Goal: Information Seeking & Learning: Learn about a topic

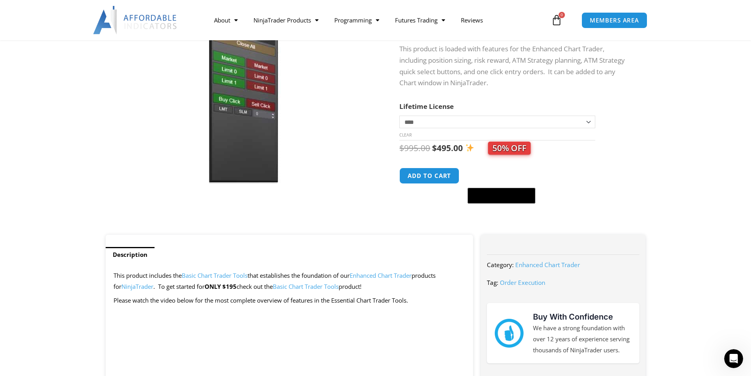
scroll to position [118, 0]
click at [477, 125] on select "**********" at bounding box center [496, 122] width 195 height 13
select select "*"
click at [399, 116] on select "**********" at bounding box center [496, 122] width 195 height 13
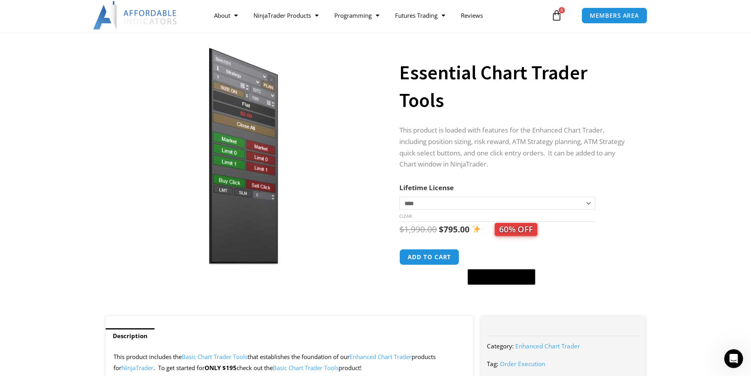
scroll to position [0, 0]
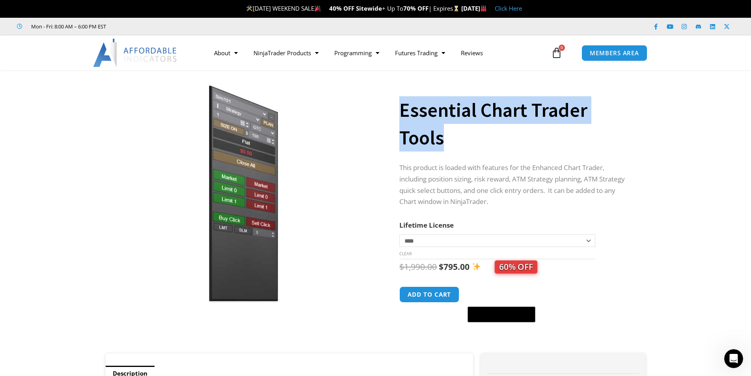
drag, startPoint x: 403, startPoint y: 111, endPoint x: 465, endPoint y: 134, distance: 66.5
click at [465, 134] on h1 "Essential Chart Trader Tools" at bounding box center [514, 123] width 230 height 55
copy h1 "Essential Chart Trader Tools"
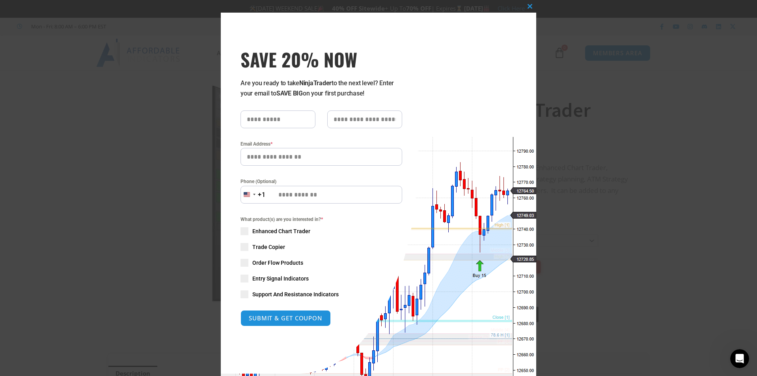
click at [673, 349] on div "Close this module SAVE 20% NOW Are you ready to take NinjaTrader to the next le…" at bounding box center [378, 188] width 757 height 376
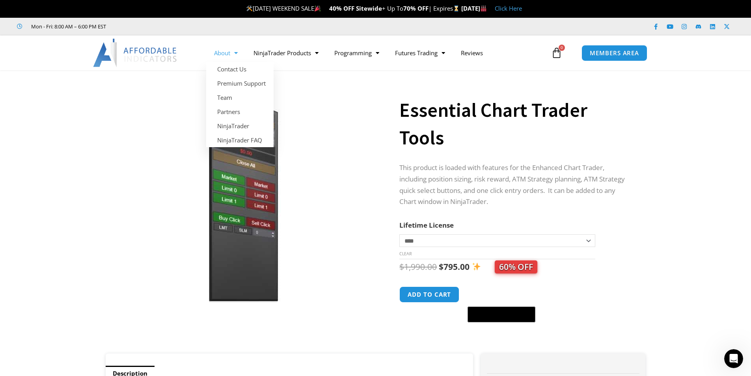
click at [231, 56] on span "Menu" at bounding box center [233, 53] width 7 height 14
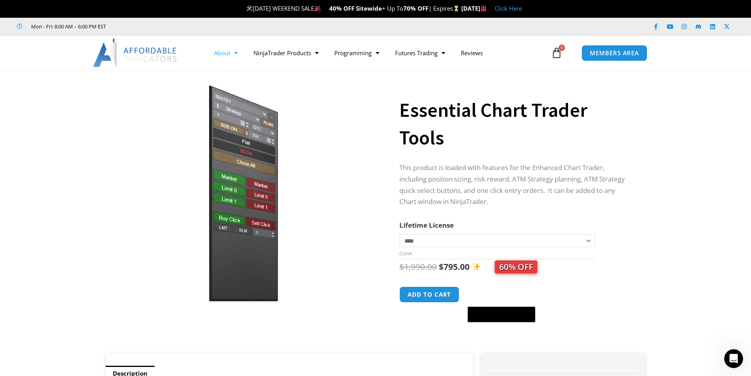
click at [231, 56] on span "Menu" at bounding box center [233, 53] width 7 height 14
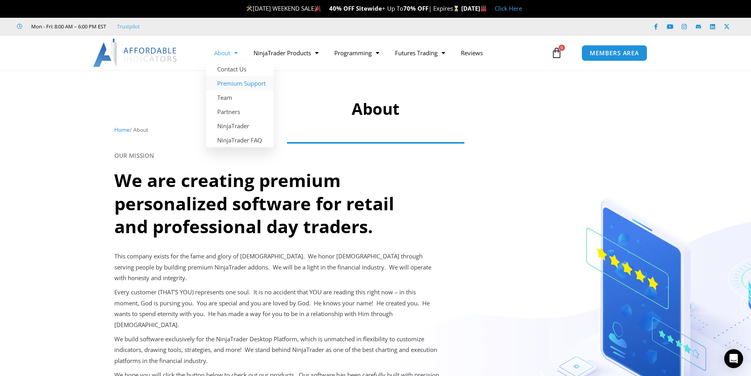
click at [229, 84] on link "Premium Support" at bounding box center [239, 83] width 67 height 14
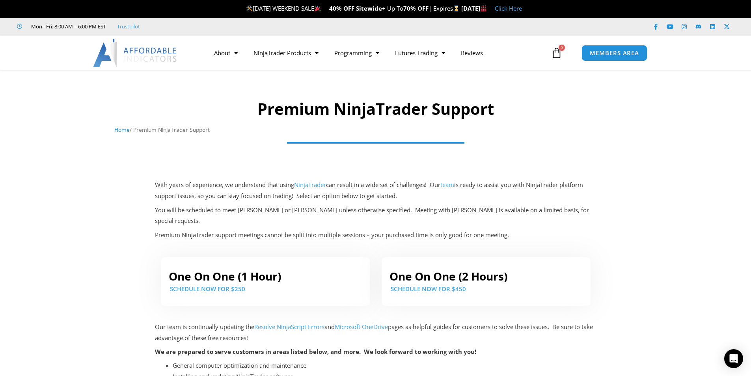
click at [452, 186] on link "team" at bounding box center [447, 185] width 14 height 8
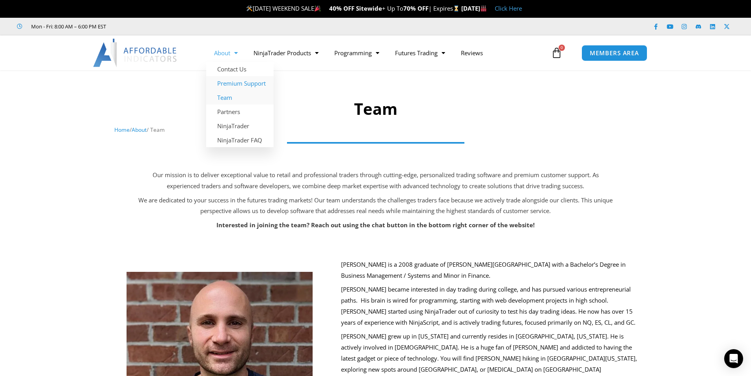
click at [234, 81] on link "Premium Support" at bounding box center [239, 83] width 67 height 14
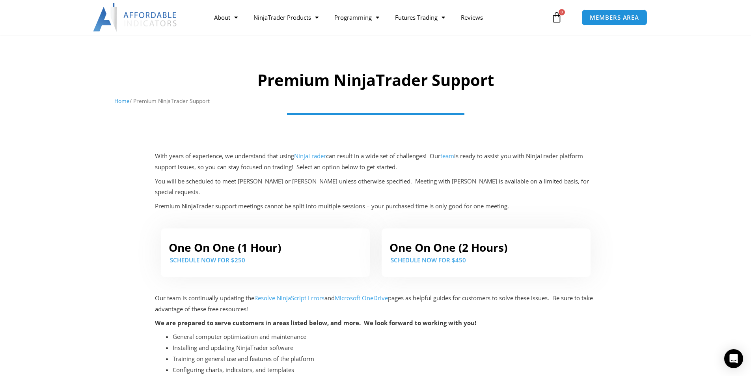
scroll to position [79, 0]
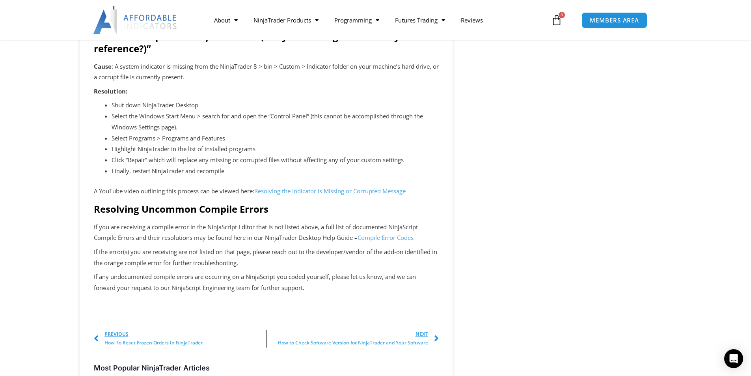
scroll to position [1379, 0]
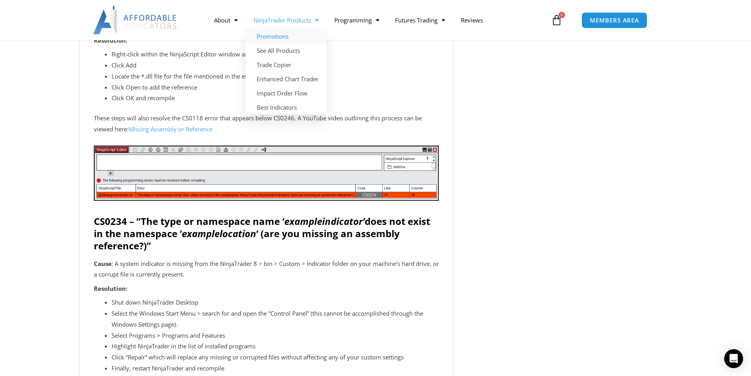
click at [274, 37] on link "Promotions" at bounding box center [286, 36] width 81 height 14
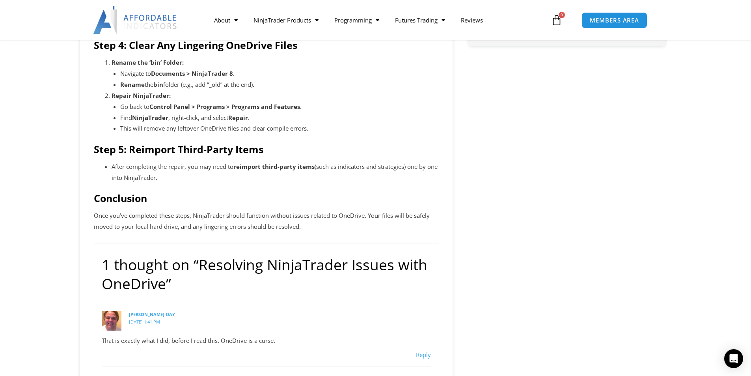
scroll to position [552, 0]
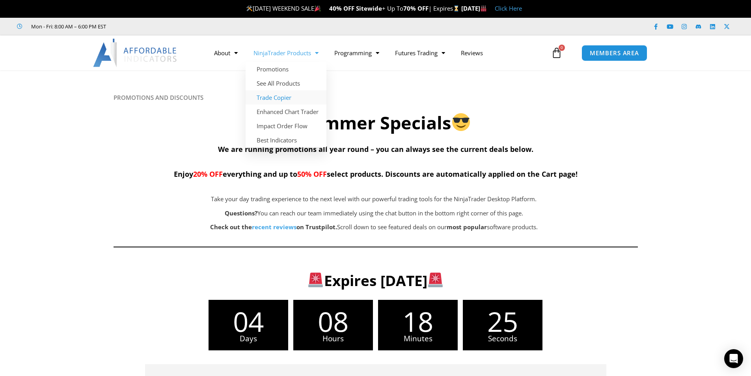
click at [283, 100] on link "Trade Copier" at bounding box center [286, 97] width 81 height 14
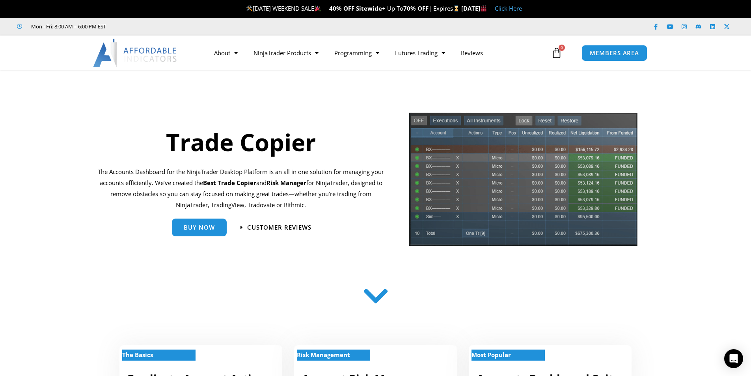
click at [203, 235] on div "Buy Now" at bounding box center [199, 227] width 55 height 18
click at [203, 226] on span "Buy Now" at bounding box center [199, 224] width 31 height 6
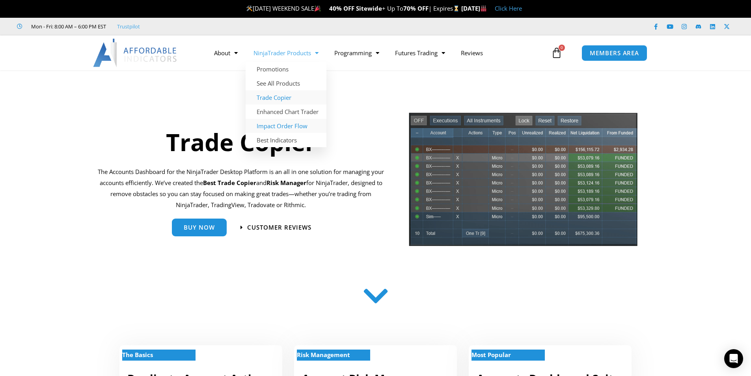
click at [298, 128] on link "Impact Order Flow" at bounding box center [286, 126] width 81 height 14
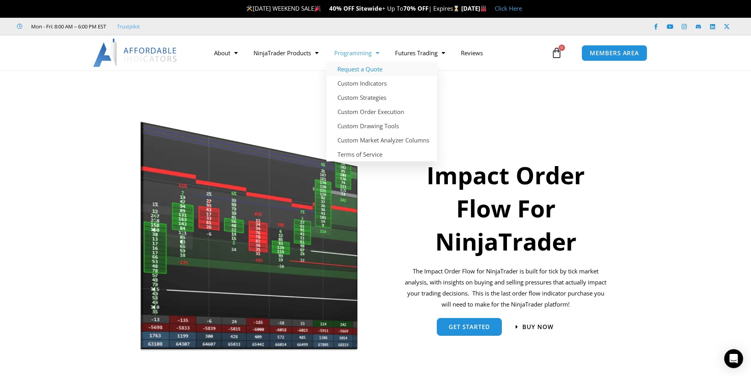
click at [346, 71] on link "Request a Quote" at bounding box center [381, 69] width 111 height 14
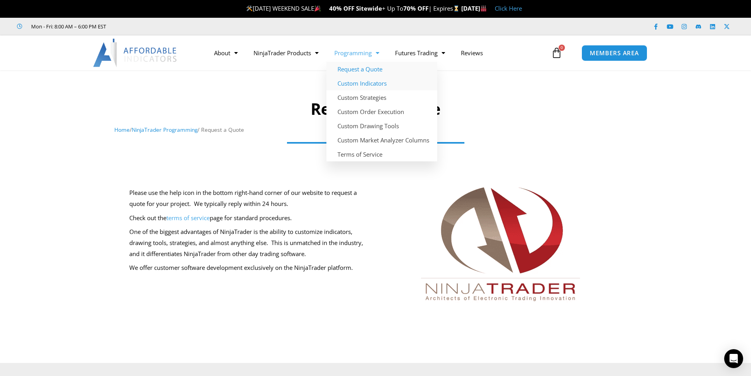
click at [362, 84] on link "Custom Indicators" at bounding box center [381, 83] width 111 height 14
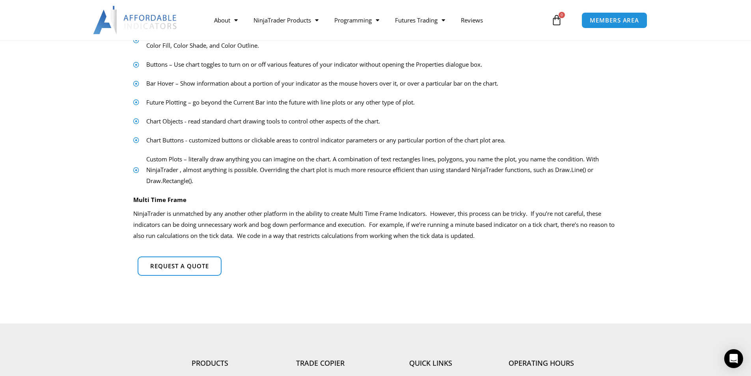
scroll to position [434, 0]
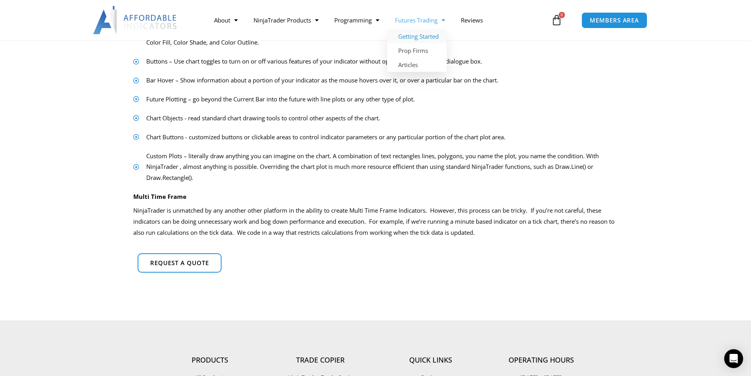
click at [415, 38] on link "Getting Started" at bounding box center [417, 36] width 60 height 14
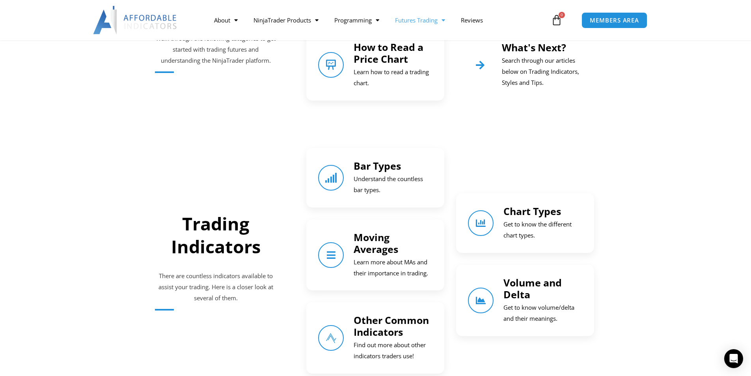
scroll to position [434, 0]
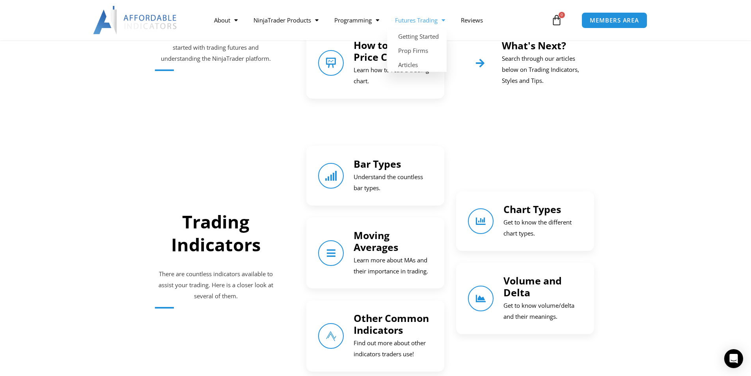
click at [426, 22] on link "Futures Trading" at bounding box center [420, 20] width 66 height 18
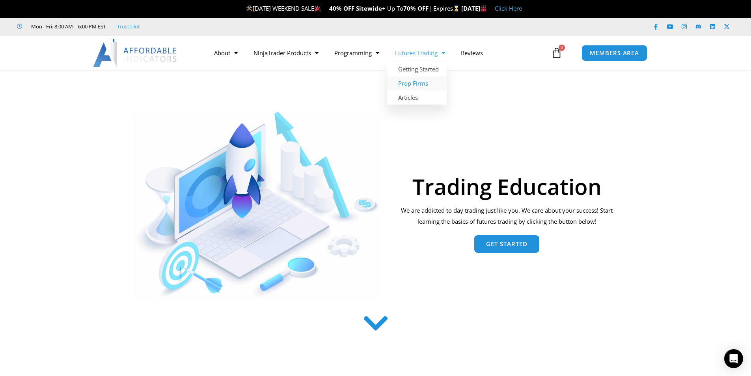
click at [423, 82] on link "Prop Firms" at bounding box center [417, 83] width 60 height 14
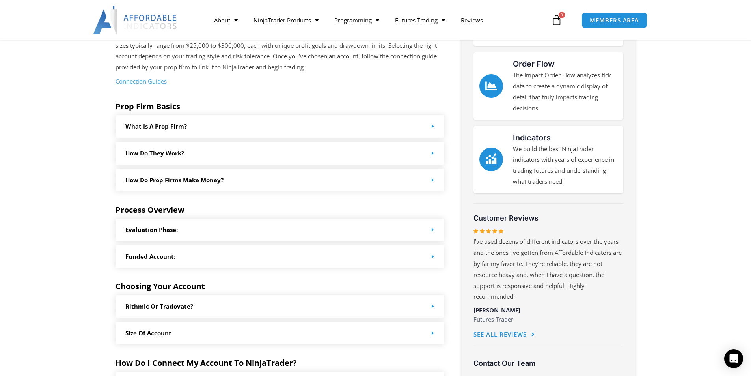
scroll to position [236, 0]
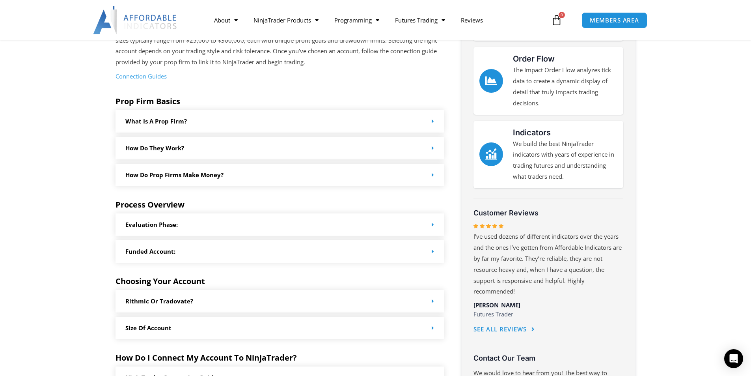
click at [135, 151] on link "How Do they work?" at bounding box center [154, 148] width 59 height 8
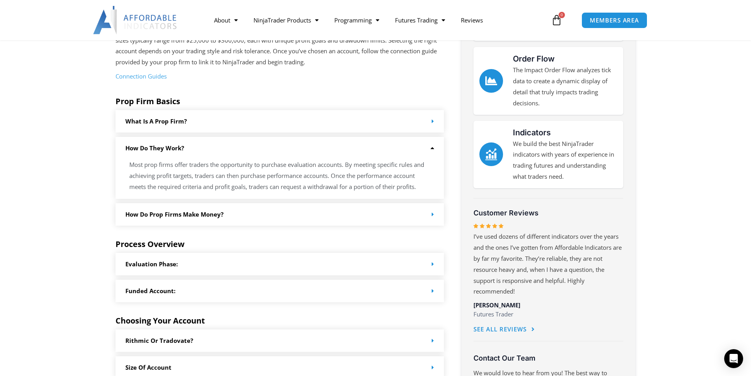
click at [156, 214] on link "How do Prop Firms make money?" at bounding box center [174, 214] width 98 height 8
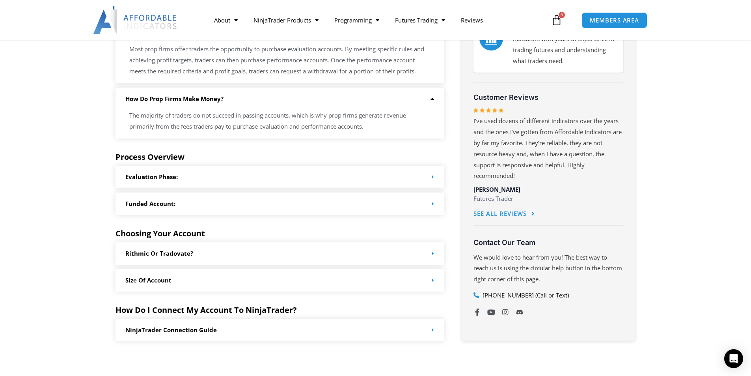
scroll to position [355, 0]
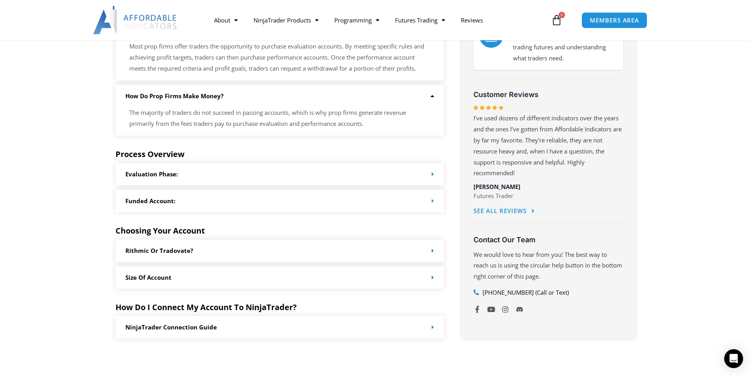
click at [140, 179] on div "Evaluation Phase:" at bounding box center [279, 174] width 329 height 22
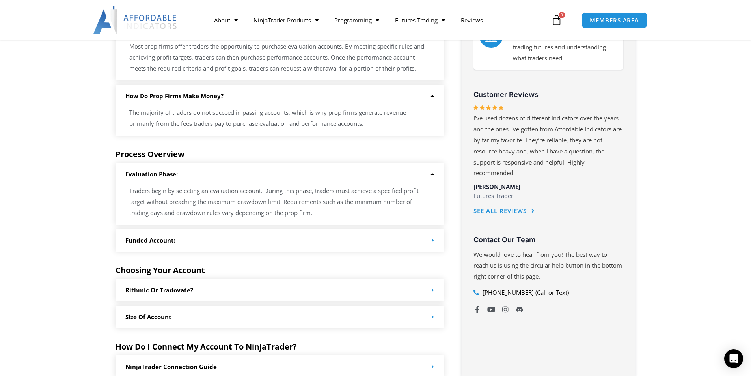
click at [134, 236] on div "Funded Account:" at bounding box center [279, 240] width 329 height 22
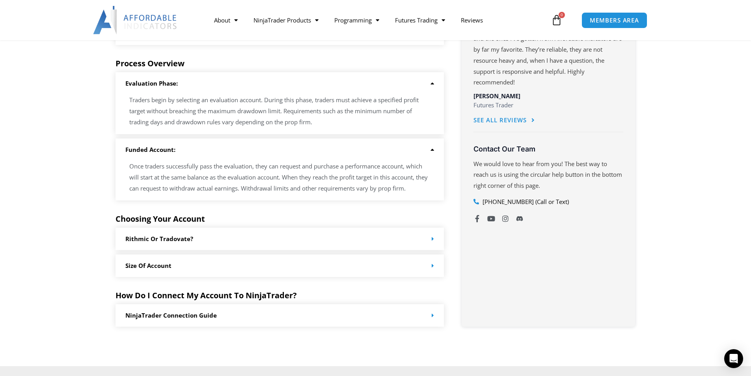
scroll to position [473, 0]
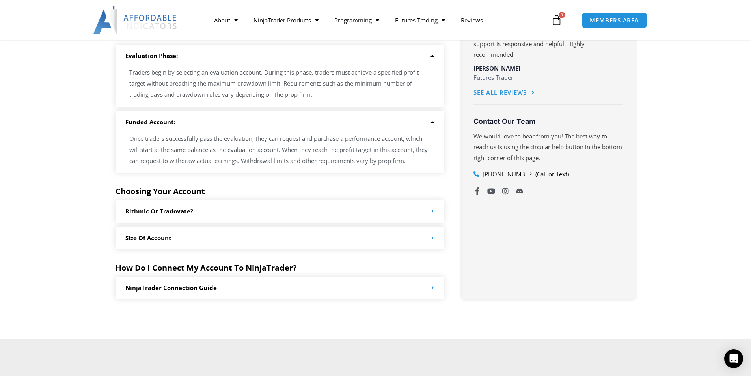
click at [126, 206] on div "Rithmic or Tradovate?" at bounding box center [279, 211] width 329 height 22
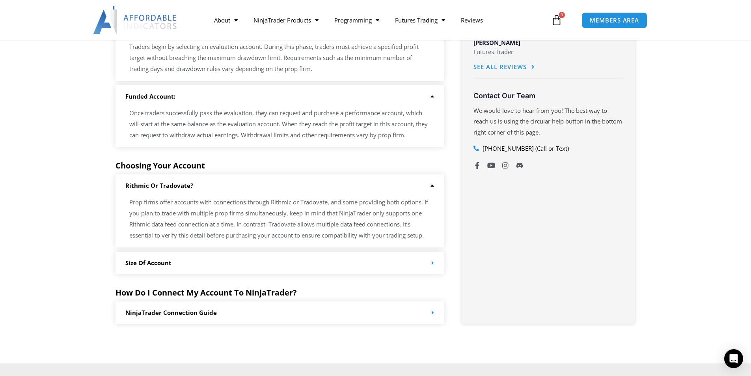
scroll to position [552, 0]
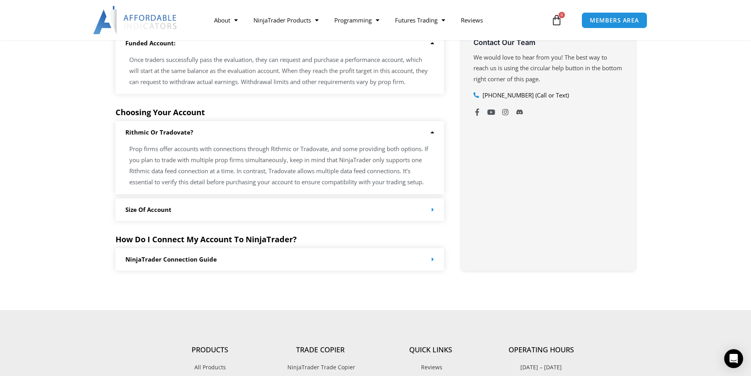
click at [149, 210] on link "Size of Account" at bounding box center [148, 209] width 46 height 8
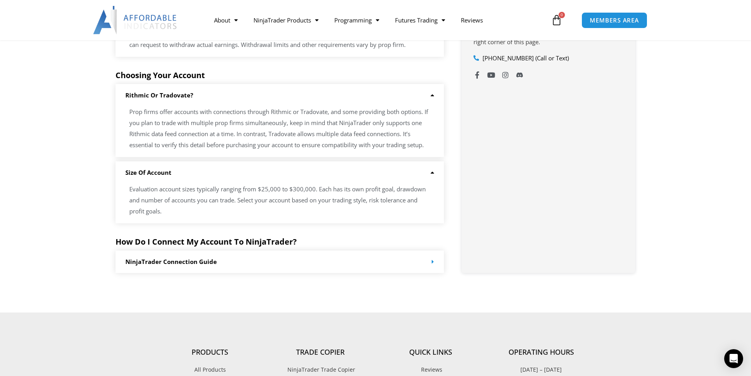
scroll to position [631, 0]
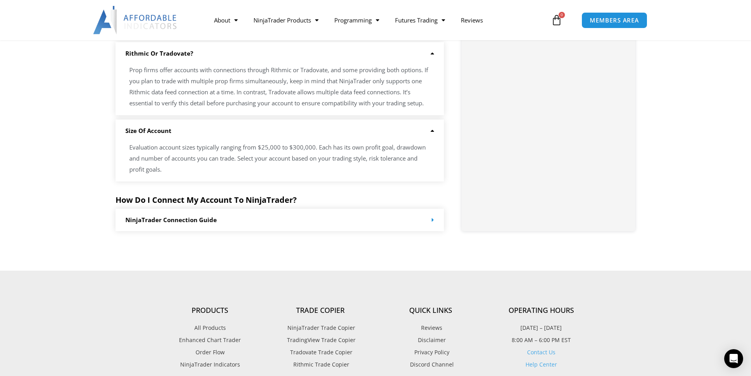
click at [152, 221] on link "NinjaTrader Connection Guide" at bounding box center [170, 220] width 91 height 8
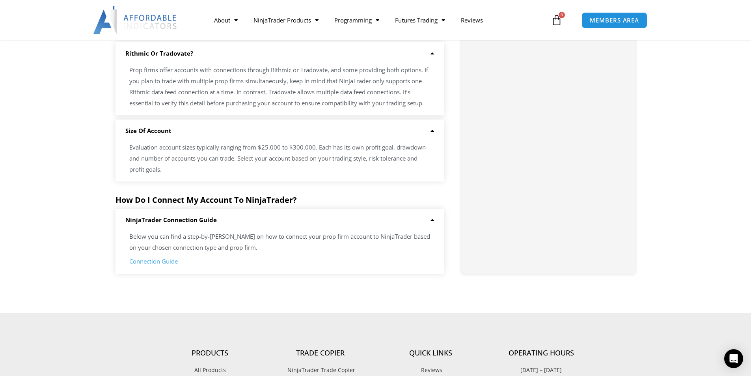
click at [157, 264] on link "Connection Guide" at bounding box center [153, 261] width 48 height 8
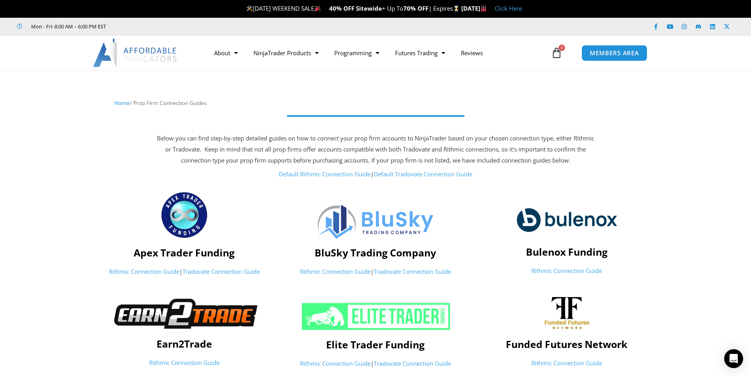
click at [207, 274] on link "Tradovate Connection Guide" at bounding box center [220, 271] width 77 height 8
click at [476, 52] on link "Reviews" at bounding box center [472, 53] width 38 height 18
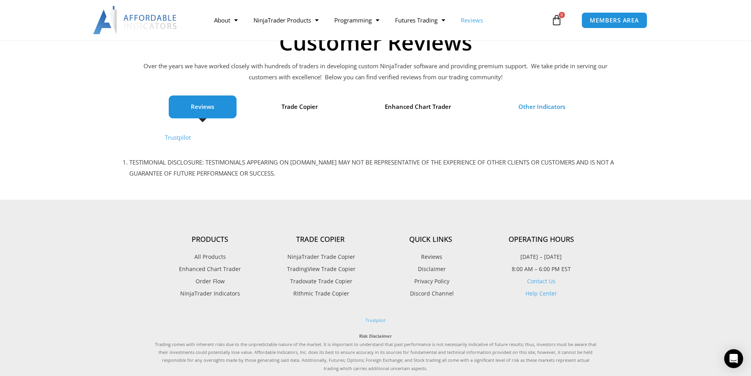
scroll to position [229, 0]
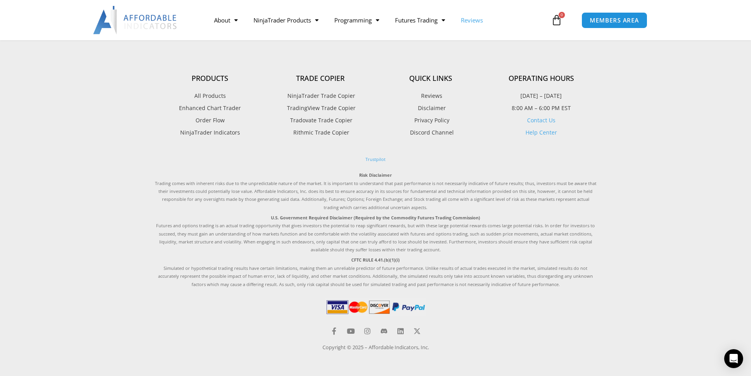
click at [414, 136] on span "Discord Channel" at bounding box center [431, 132] width 46 height 10
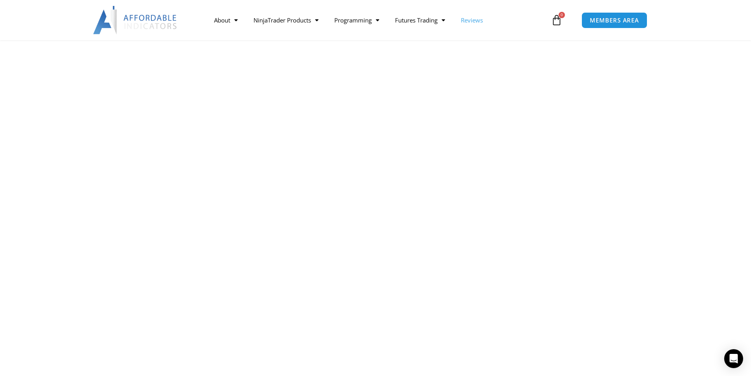
scroll to position [849, 0]
